Goal: Book appointment/travel/reservation

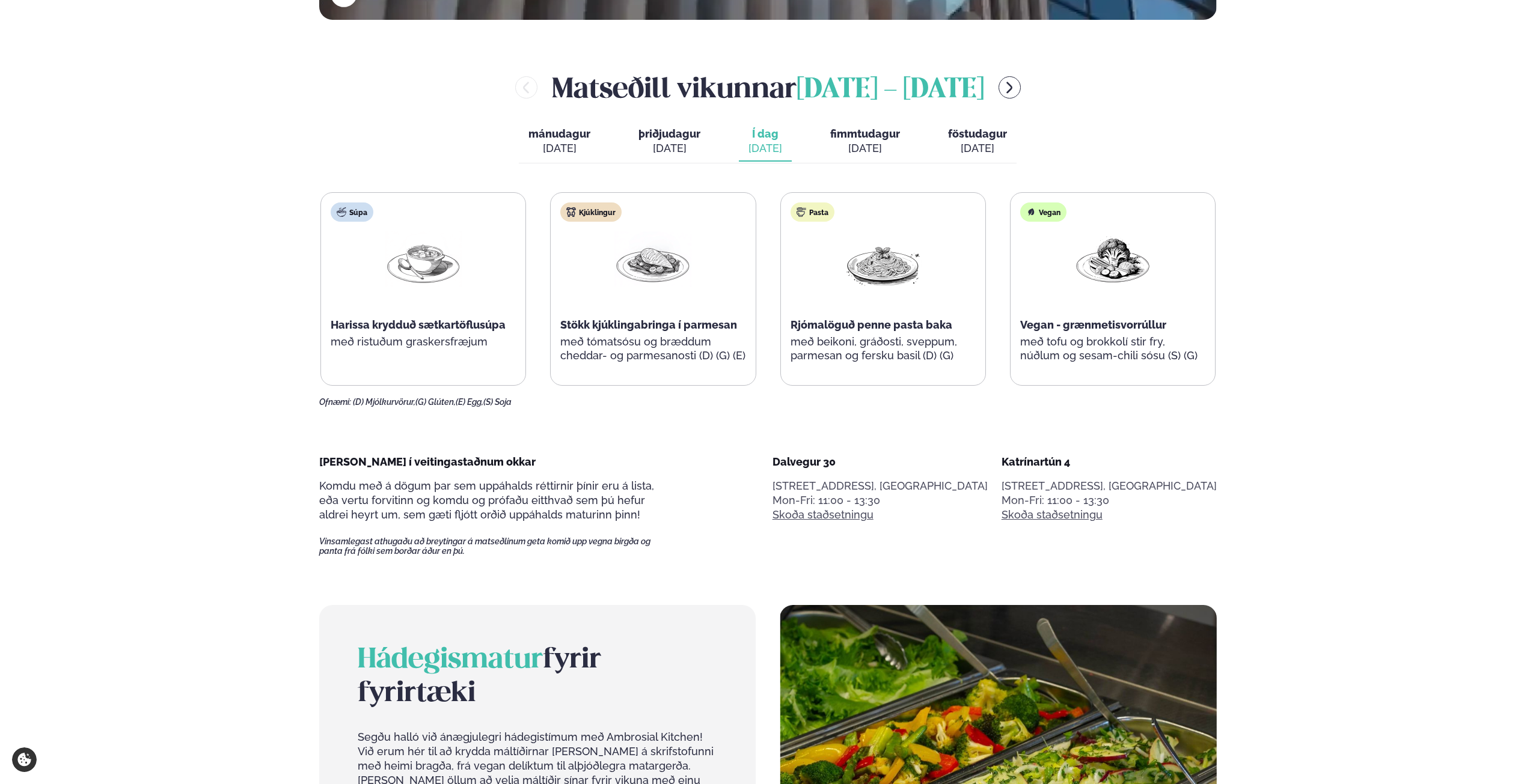
scroll to position [661, 0]
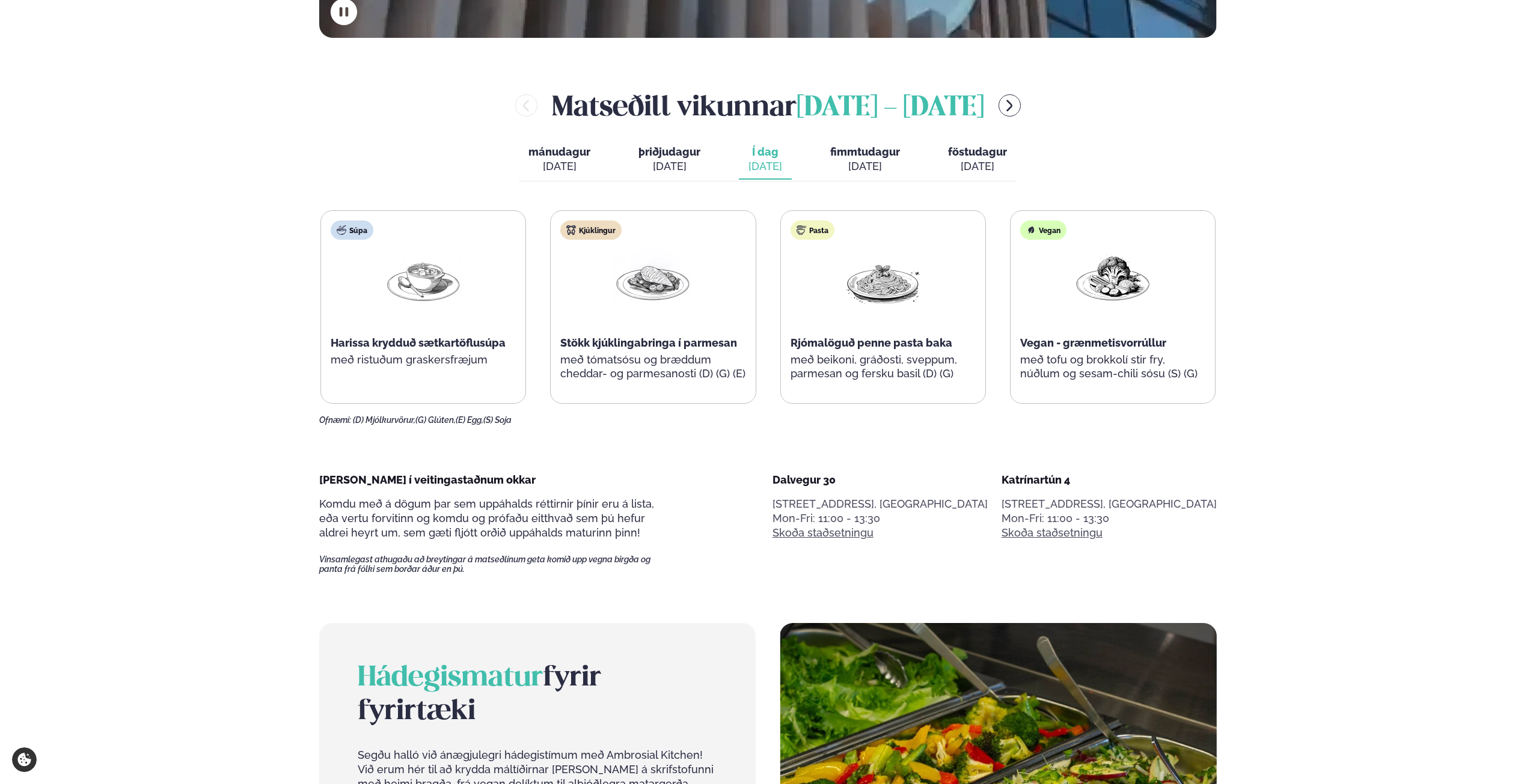
click at [893, 160] on div "[DATE]" at bounding box center [865, 166] width 70 height 14
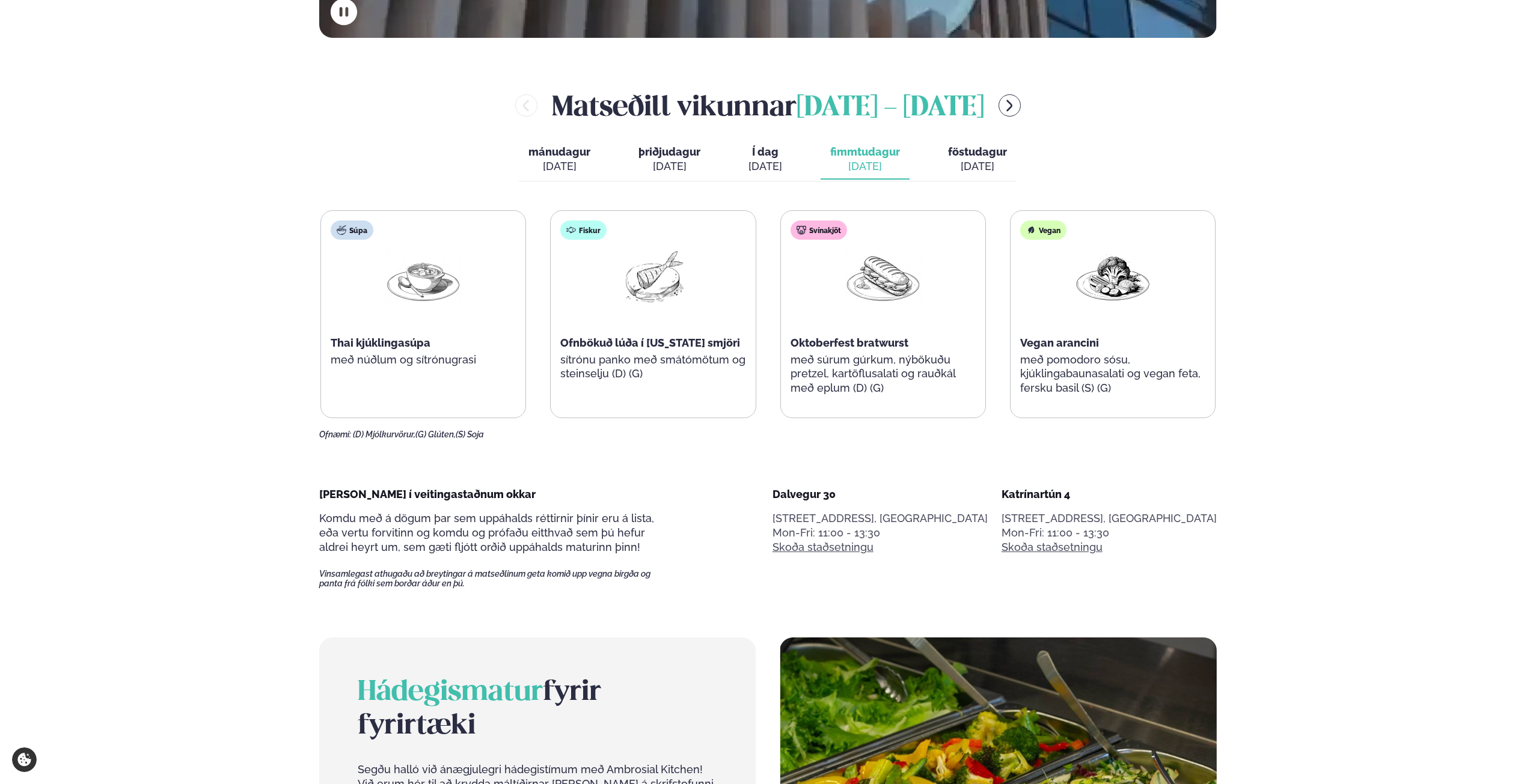
click at [974, 153] on span "föstudagur" at bounding box center [977, 151] width 59 height 12
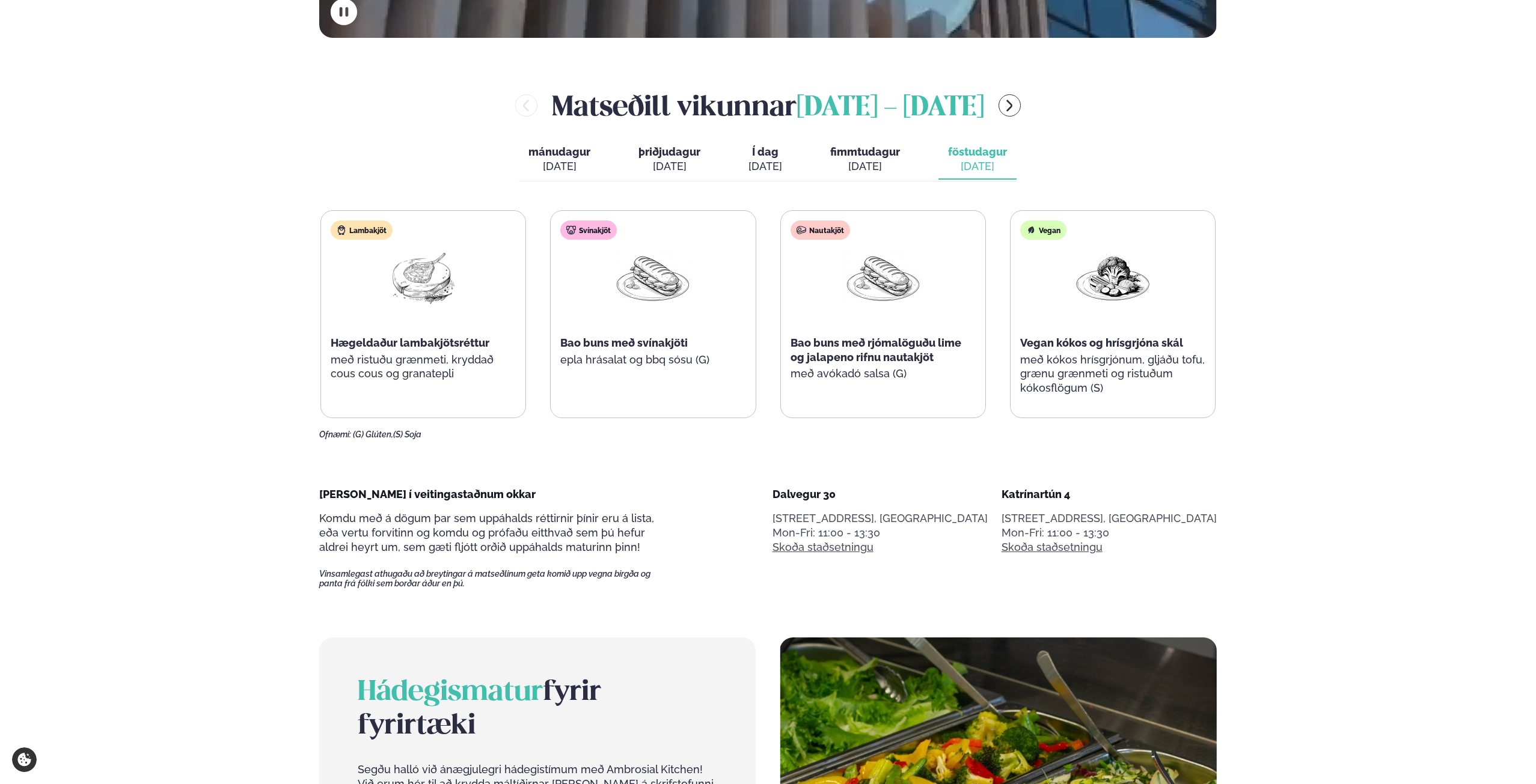
click at [758, 148] on span "Í dag" at bounding box center [764, 151] width 33 height 14
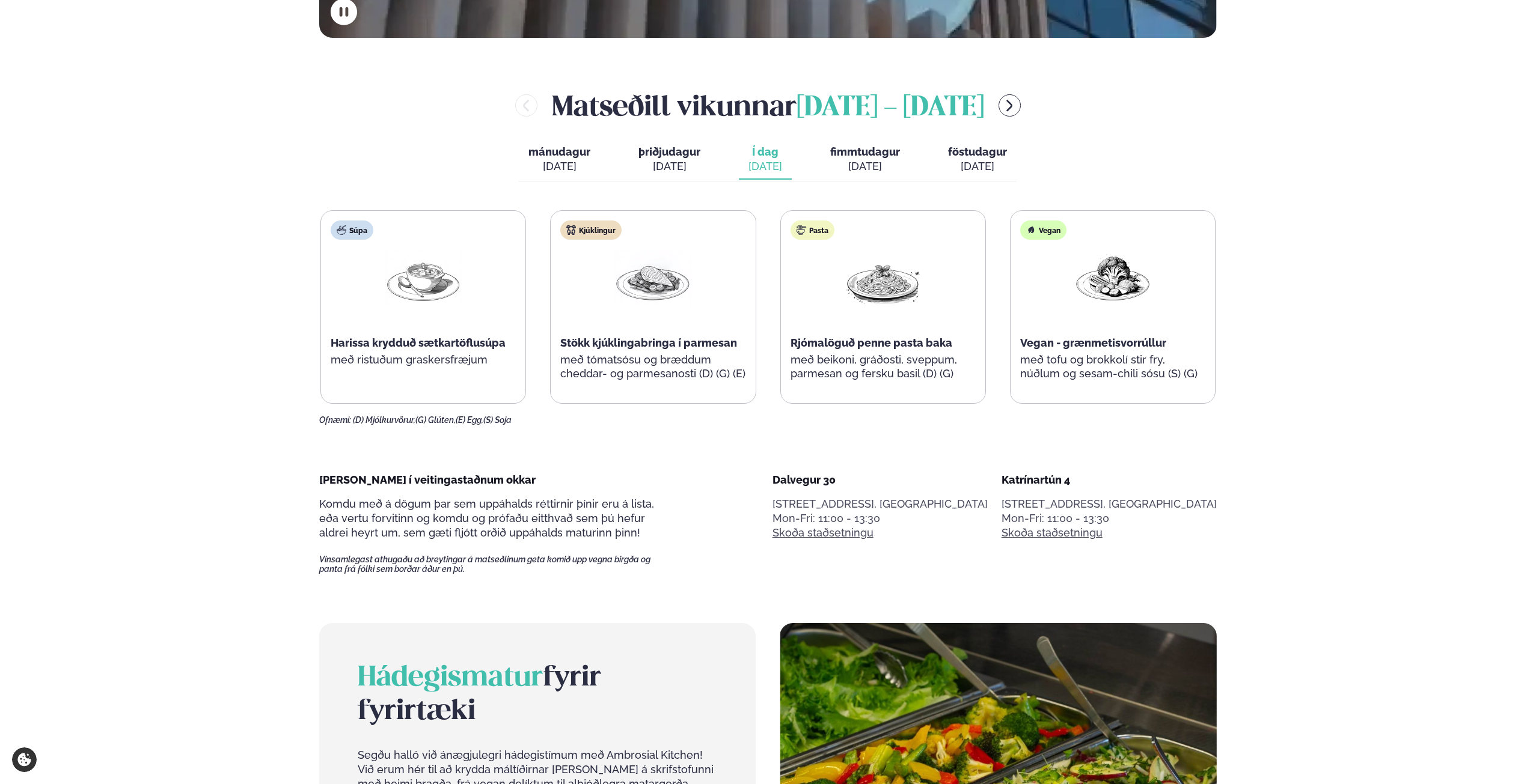
click at [963, 149] on span "föstudagur" at bounding box center [977, 151] width 59 height 12
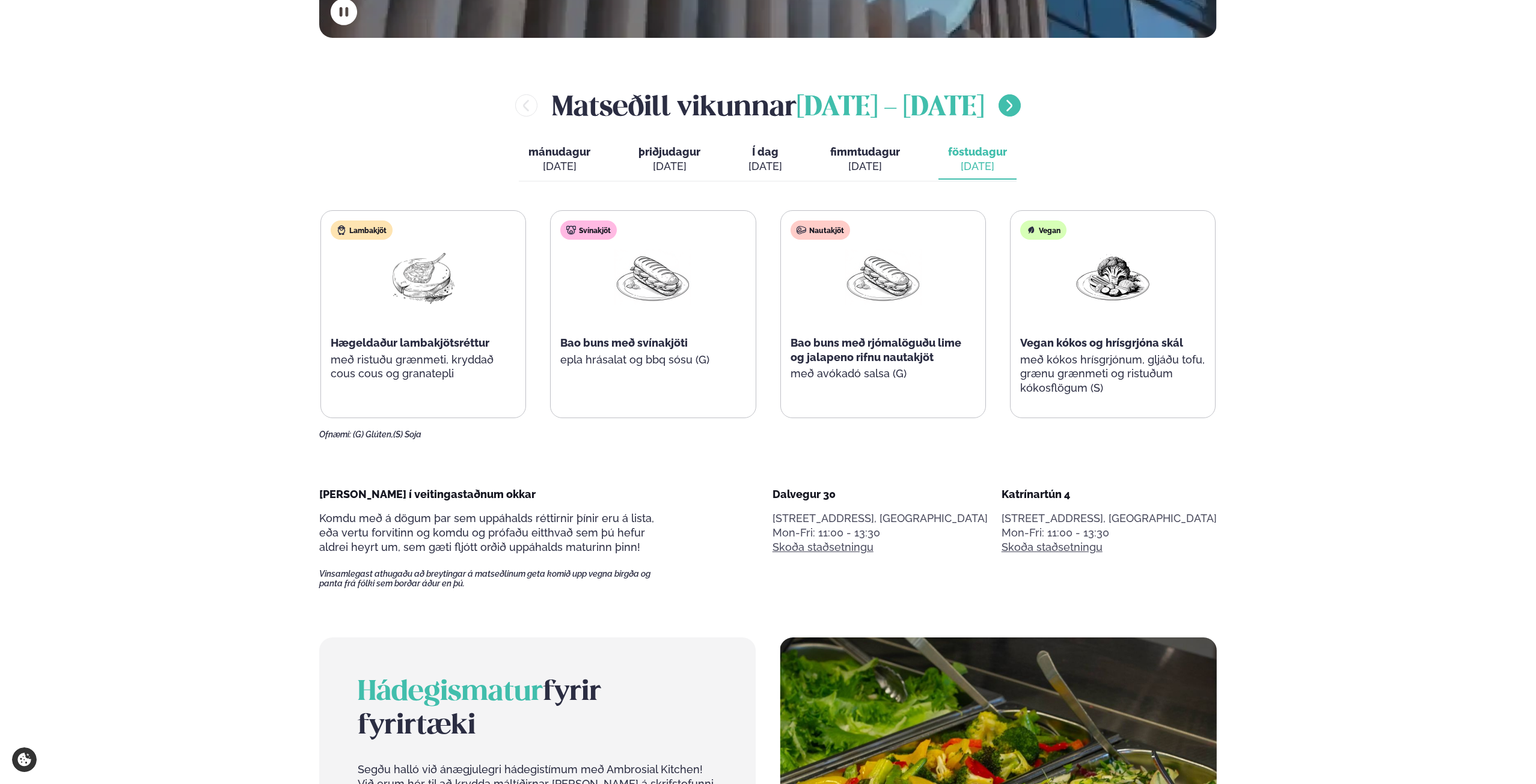
click at [1017, 107] on icon "menu-btn-right" at bounding box center [1009, 105] width 14 height 14
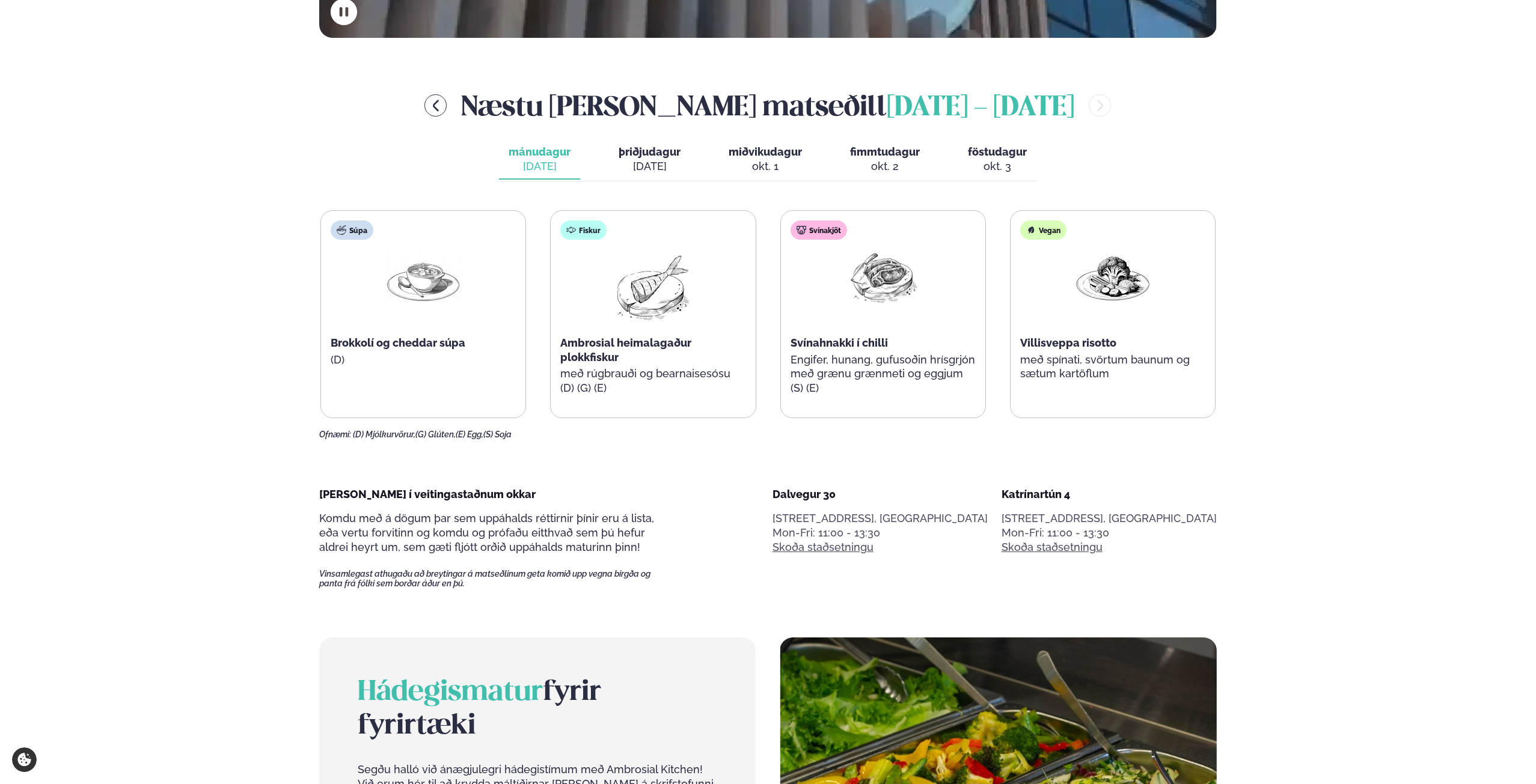
click at [655, 152] on span "þriðjudagur" at bounding box center [649, 151] width 62 height 12
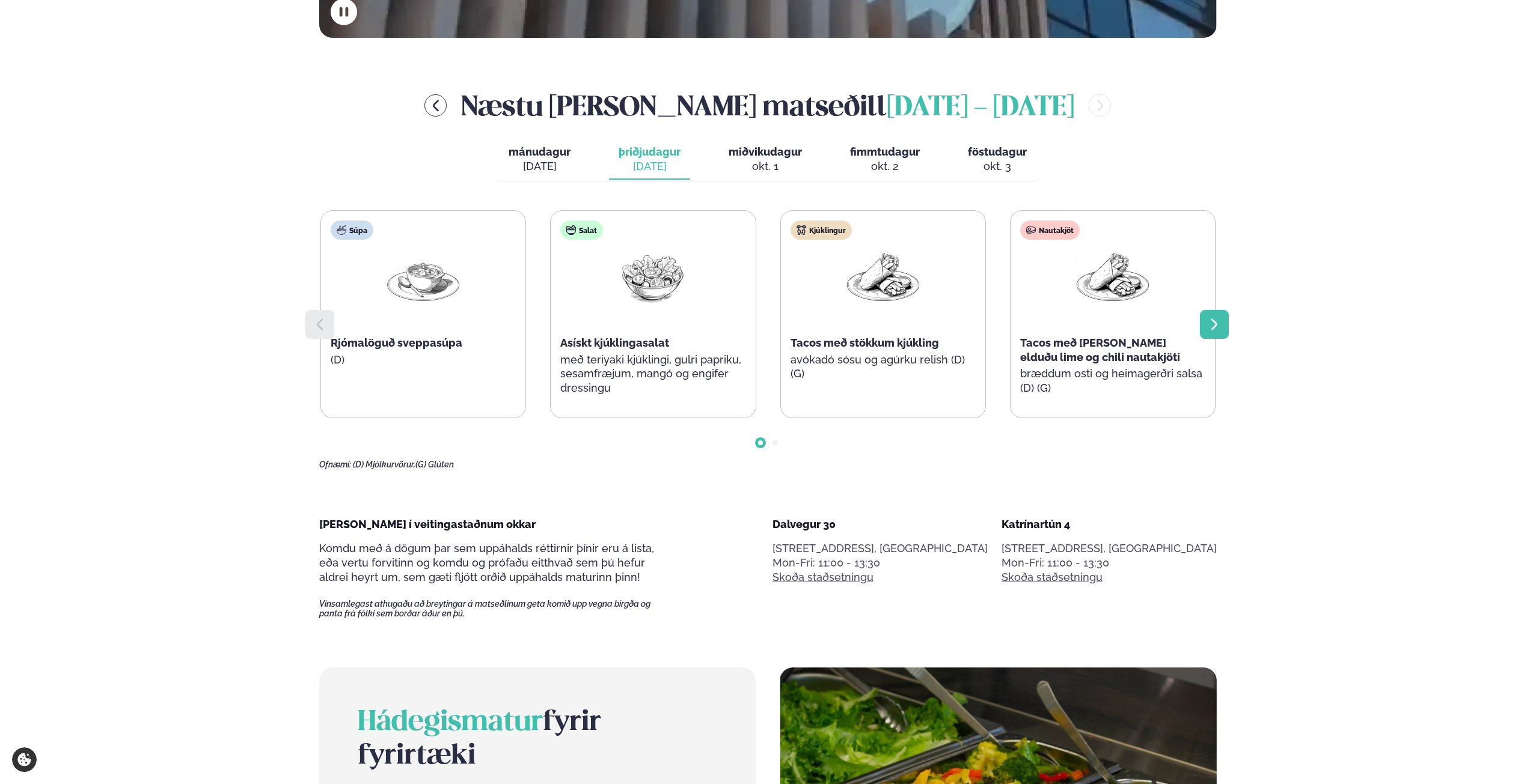
click at [1216, 319] on icon at bounding box center [1214, 324] width 14 height 14
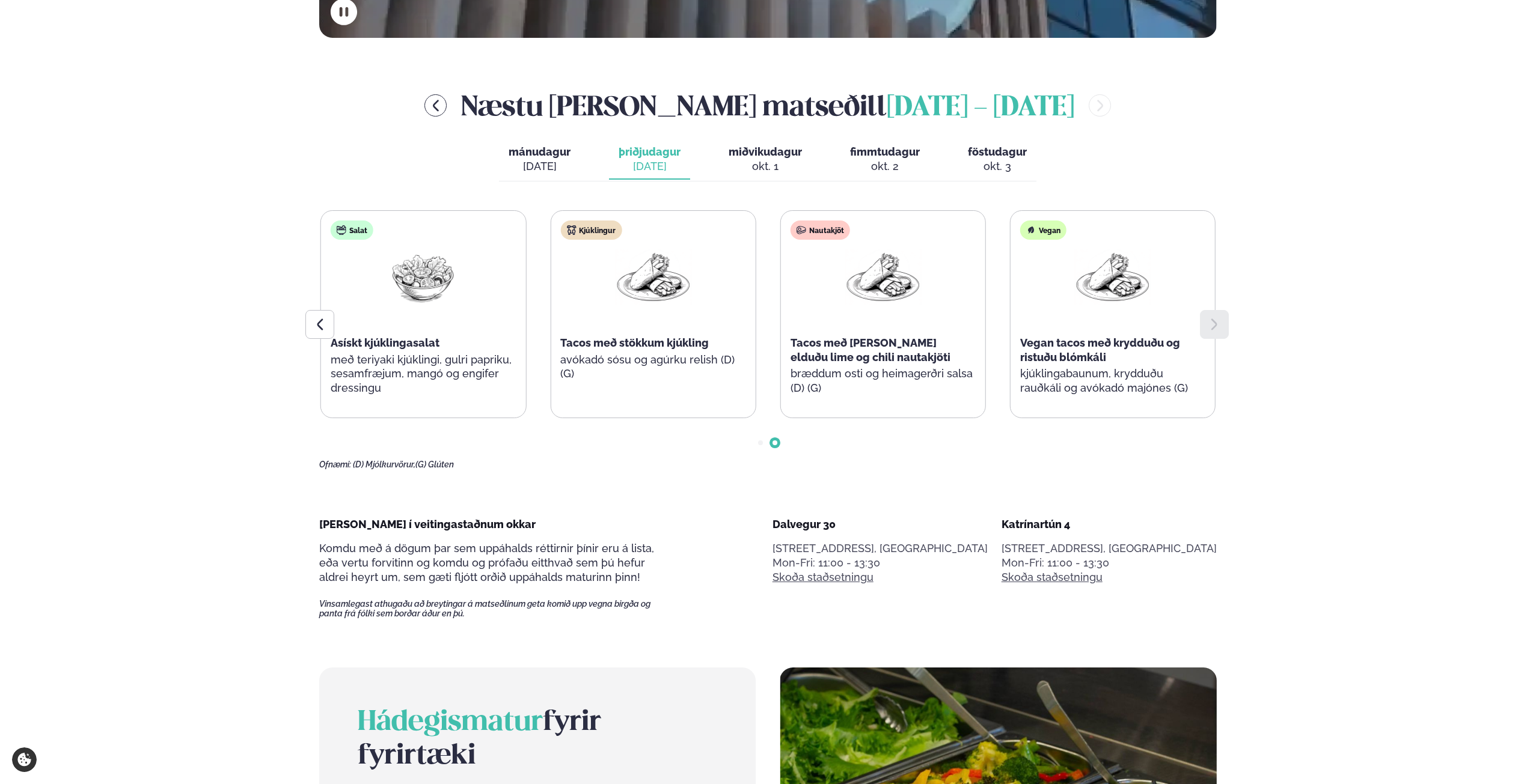
click at [782, 163] on div "okt. 1" at bounding box center [765, 166] width 74 height 14
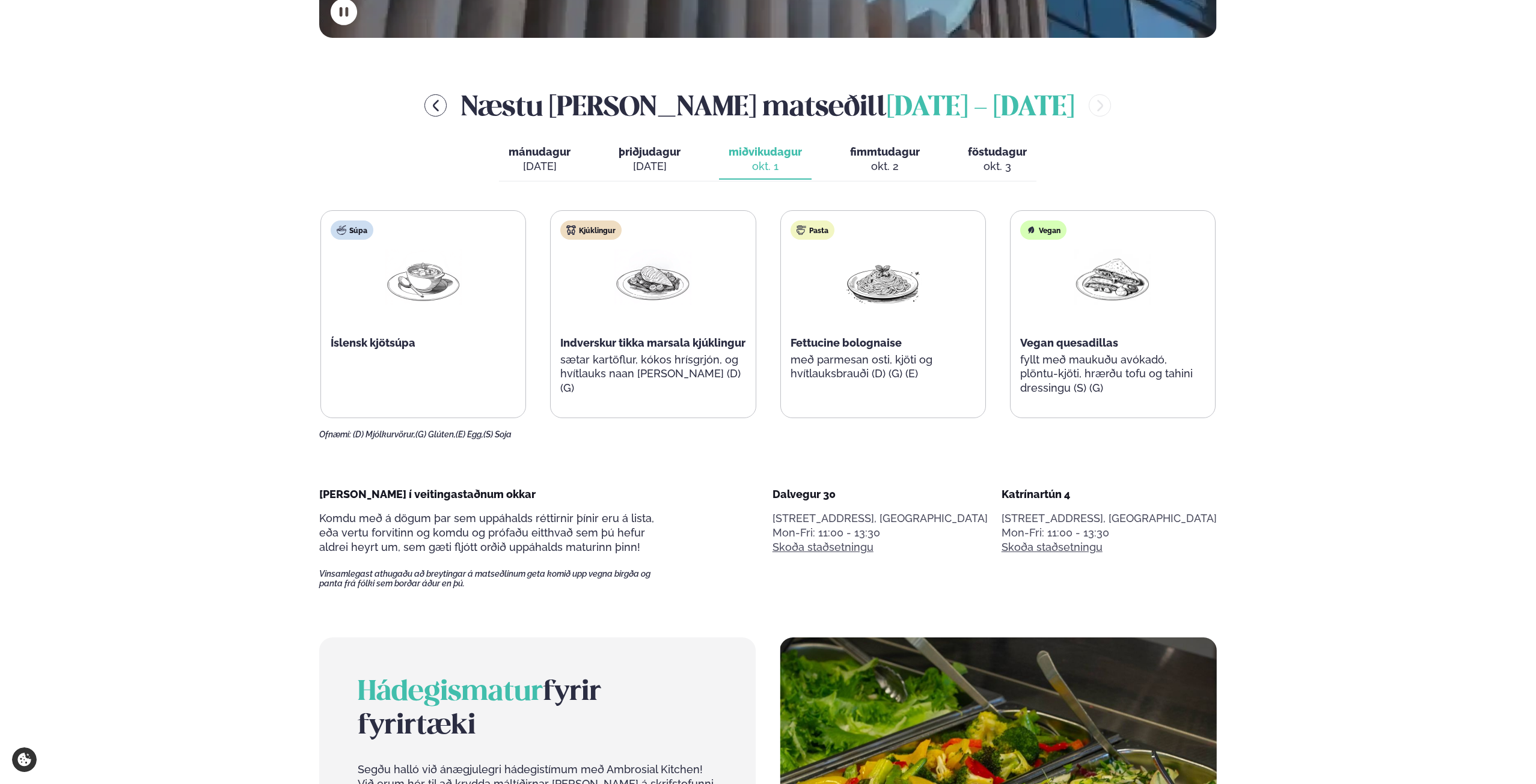
click at [868, 165] on div "okt. 2" at bounding box center [885, 166] width 70 height 14
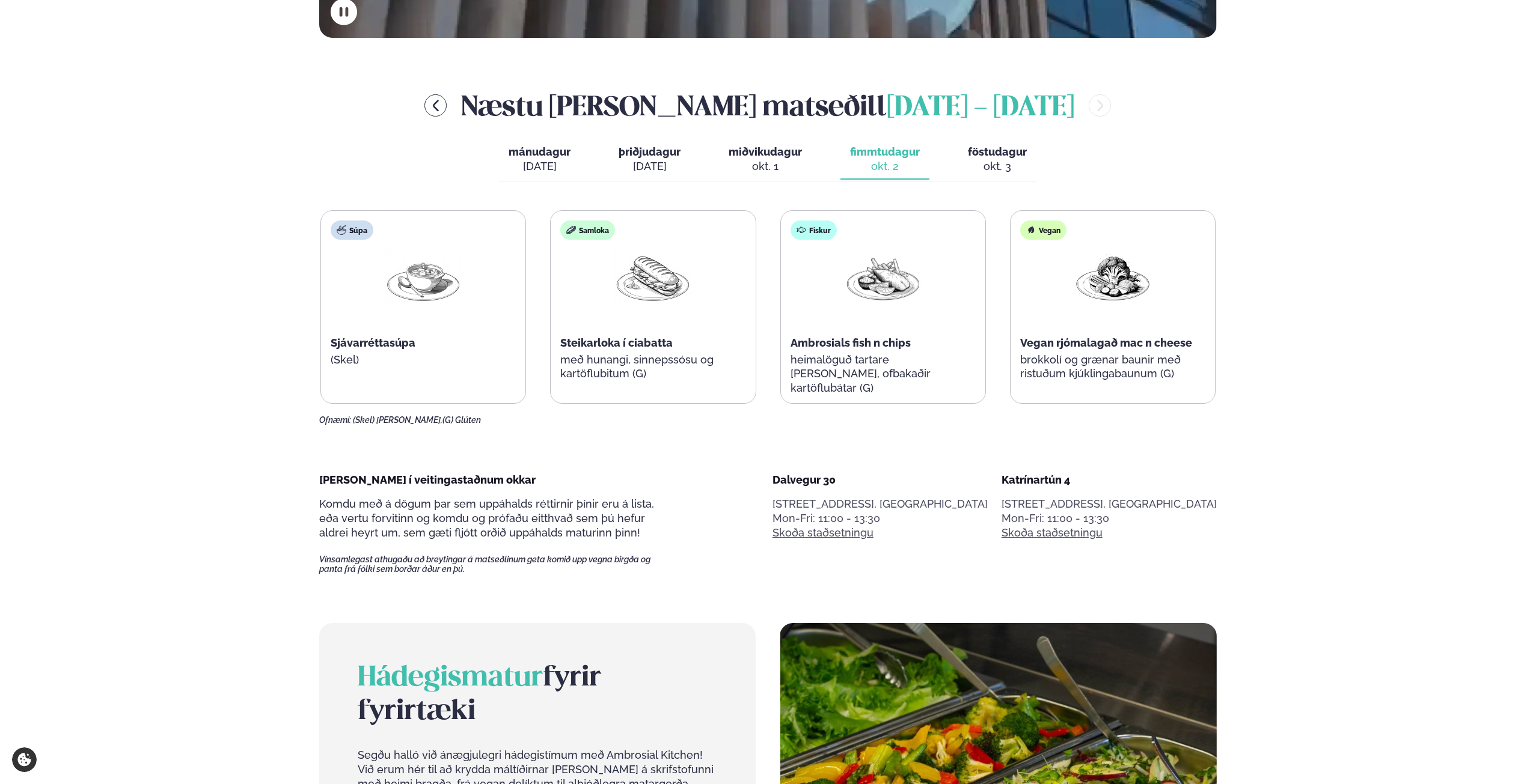
click at [1000, 156] on span "föstudagur" at bounding box center [998, 151] width 59 height 12
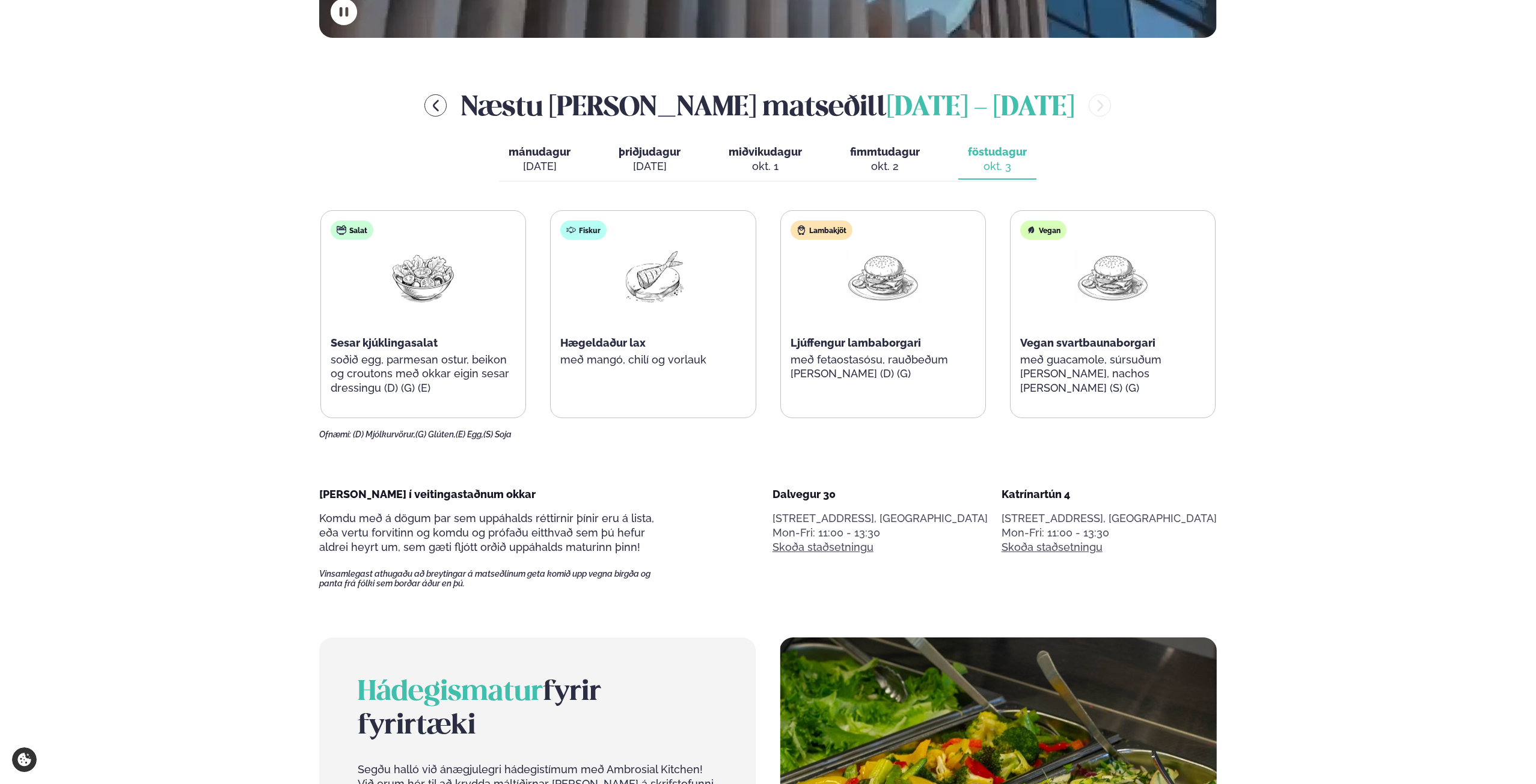
click at [757, 156] on span "miðvikudagur" at bounding box center [765, 151] width 74 height 12
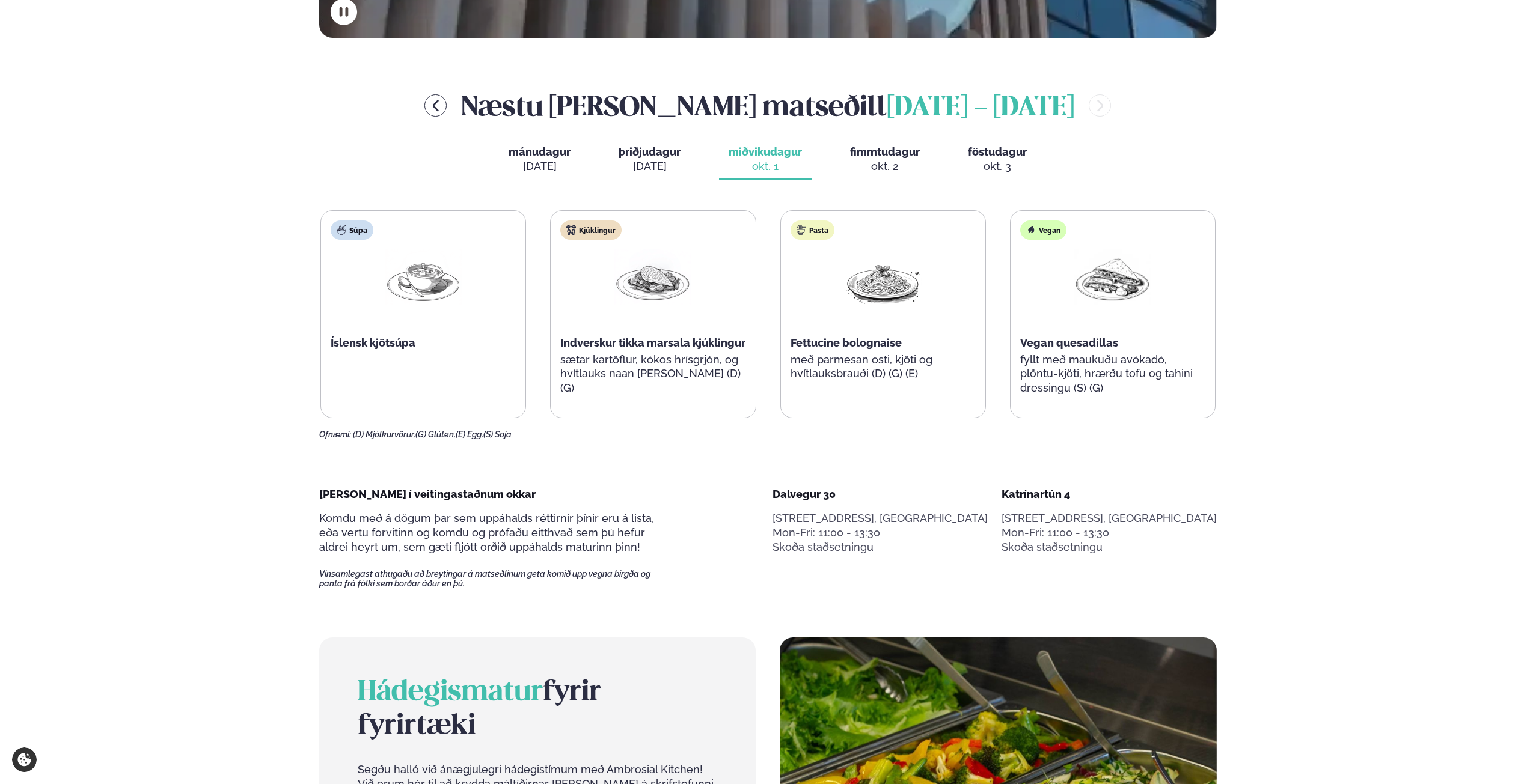
click at [648, 161] on div "[DATE]" at bounding box center [649, 166] width 62 height 14
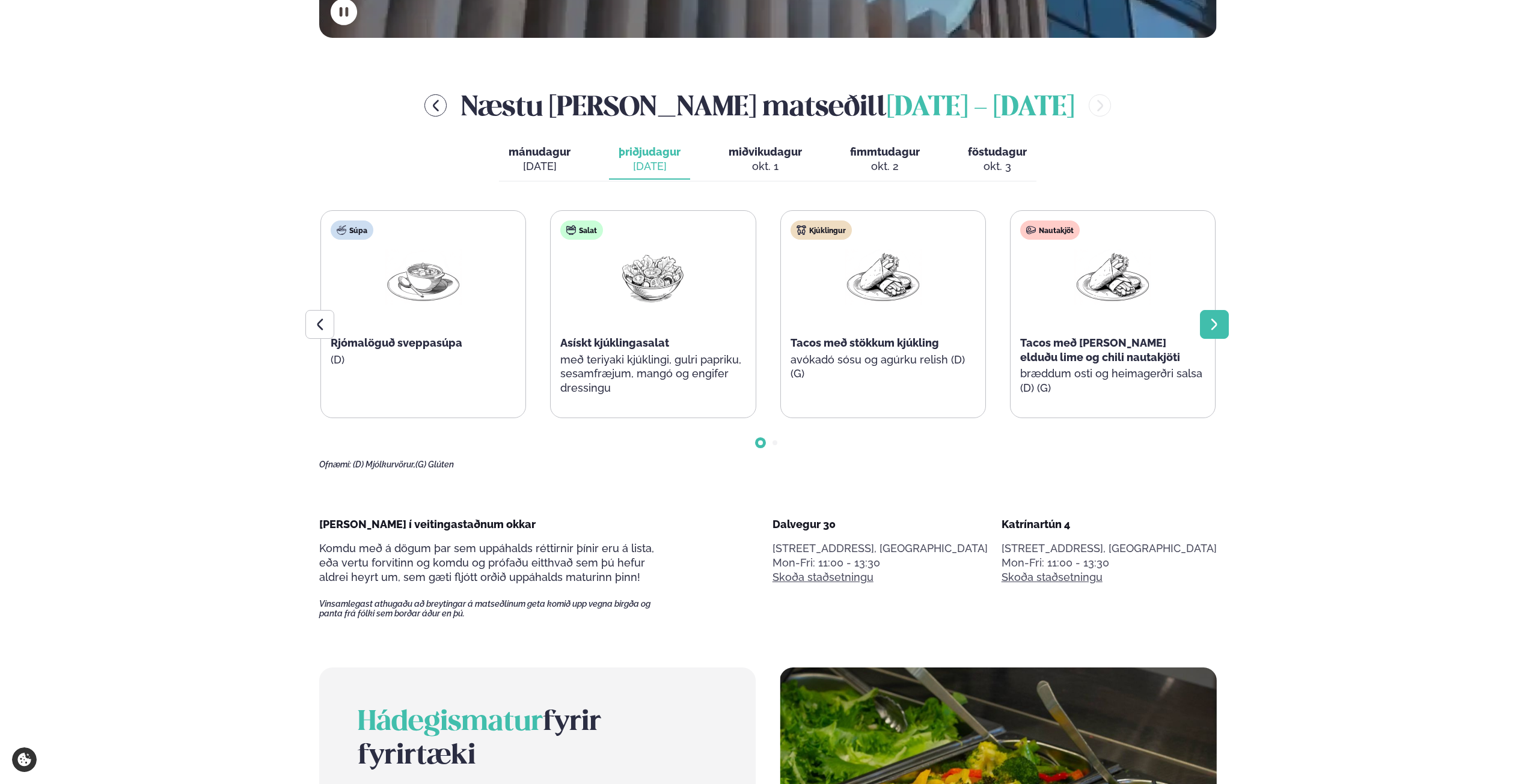
click at [1220, 321] on icon at bounding box center [1214, 324] width 14 height 14
